Goal: Find contact information: Find contact information

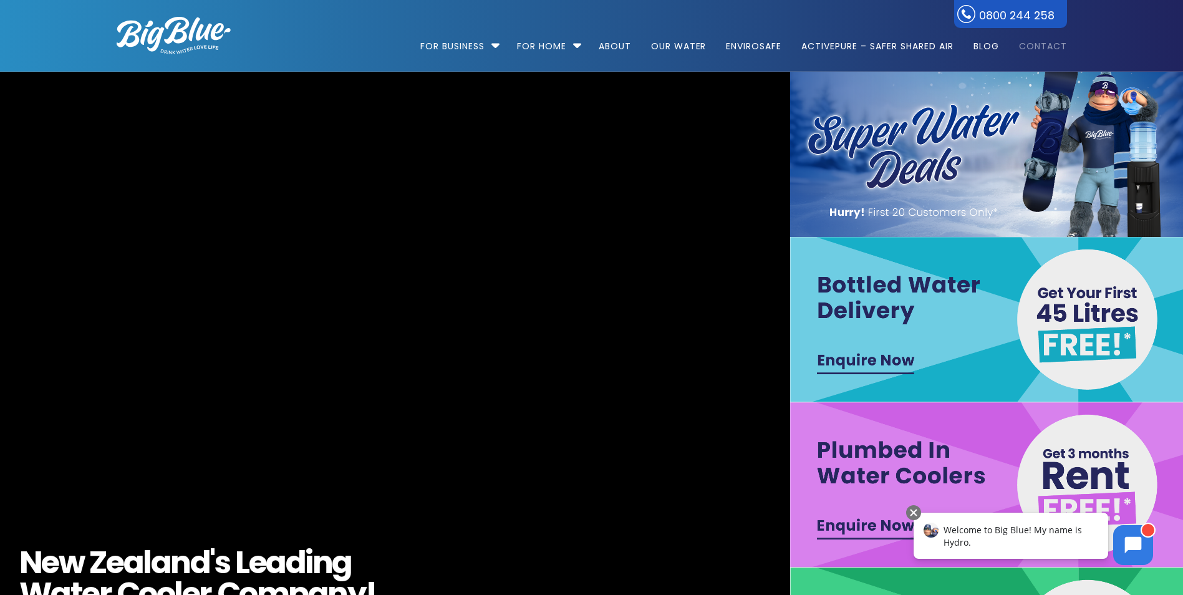
click at [1052, 51] on link "Contact" at bounding box center [1039, 40] width 57 height 80
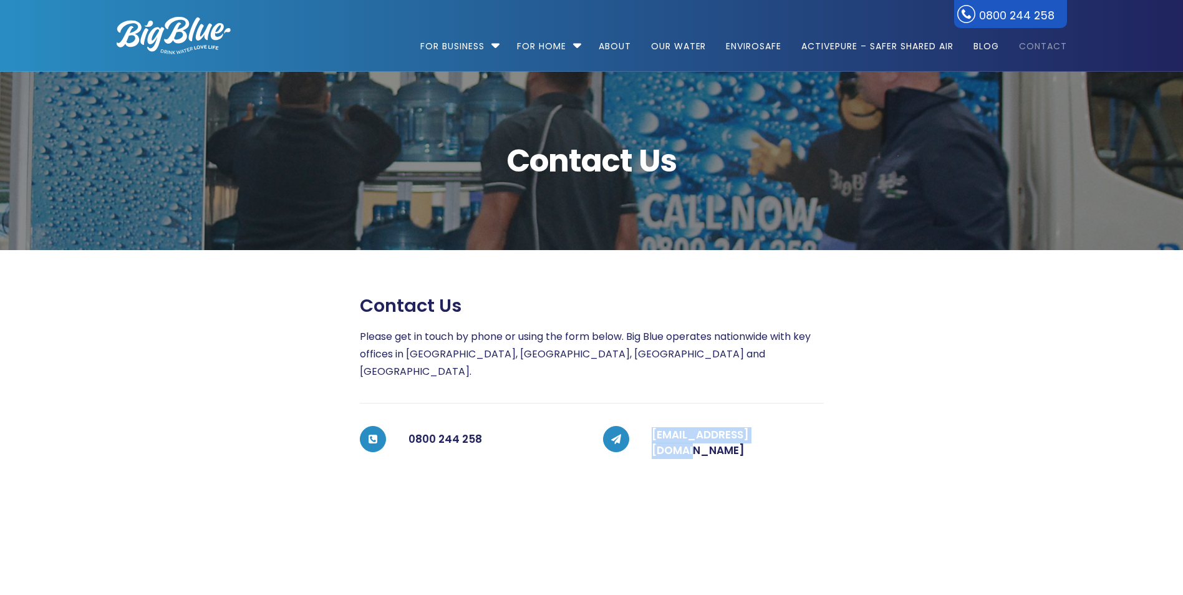
drag, startPoint x: 791, startPoint y: 424, endPoint x: 650, endPoint y: 422, distance: 141.0
click at [650, 426] on div "coolers@bigblue.co.nz" at bounding box center [726, 443] width 195 height 34
copy link "coolers@bigblue.co.nz"
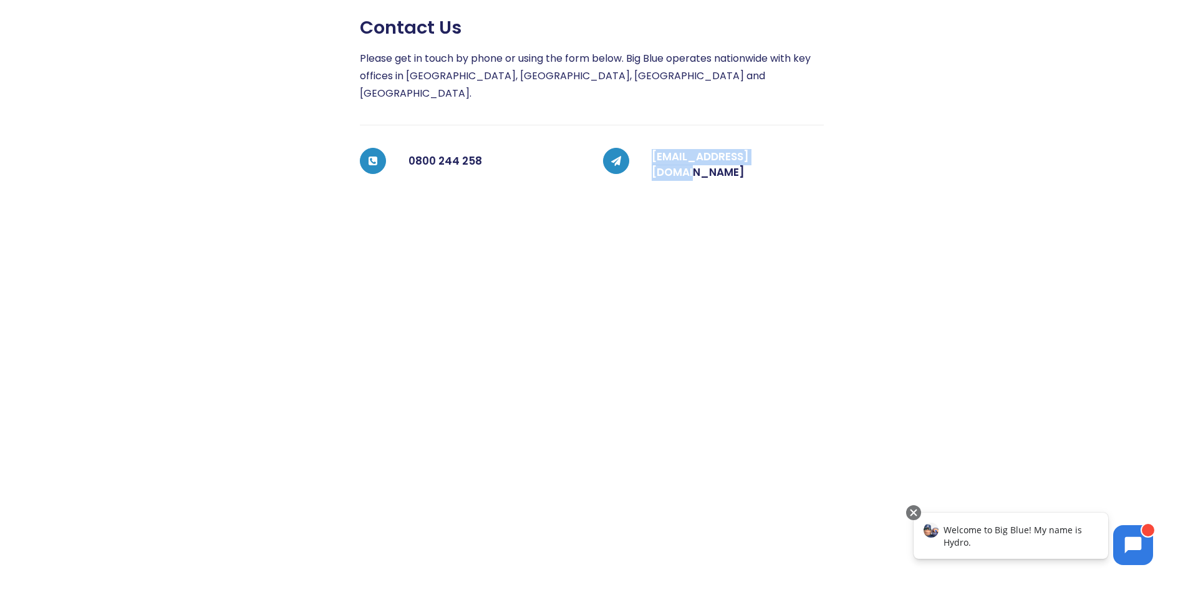
scroll to position [312, 0]
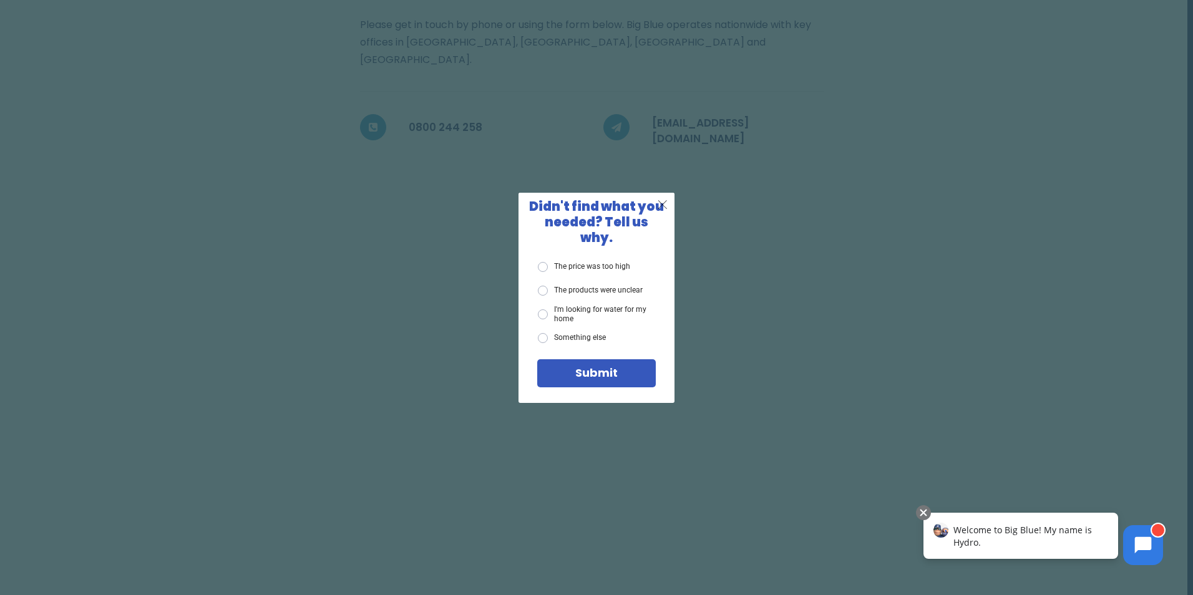
click at [664, 208] on span "X" at bounding box center [662, 205] width 11 height 16
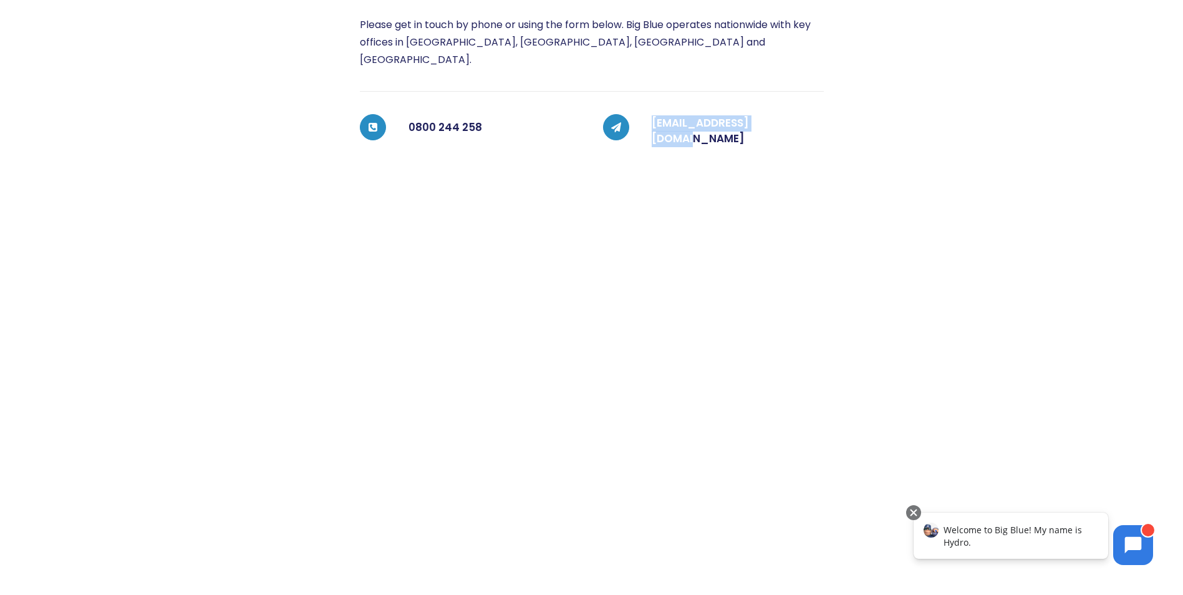
drag, startPoint x: 795, startPoint y: 110, endPoint x: 637, endPoint y: 120, distance: 158.1
click at [637, 120] on div "coolers@bigblue.co.nz" at bounding box center [726, 131] width 195 height 34
copy link "coolers@bigblue.co.nz"
